Goal: Information Seeking & Learning: Check status

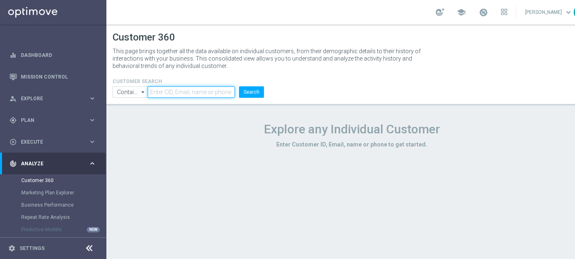
click at [223, 91] on input "text" at bounding box center [191, 91] width 87 height 11
paste input "1341995"
type input "1341995"
click at [254, 94] on button "Search" at bounding box center [251, 91] width 25 height 11
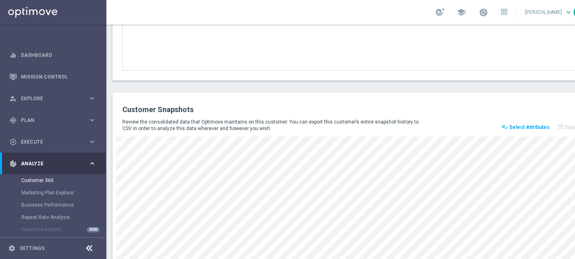
scroll to position [1153, 0]
